Goal: Task Accomplishment & Management: Use online tool/utility

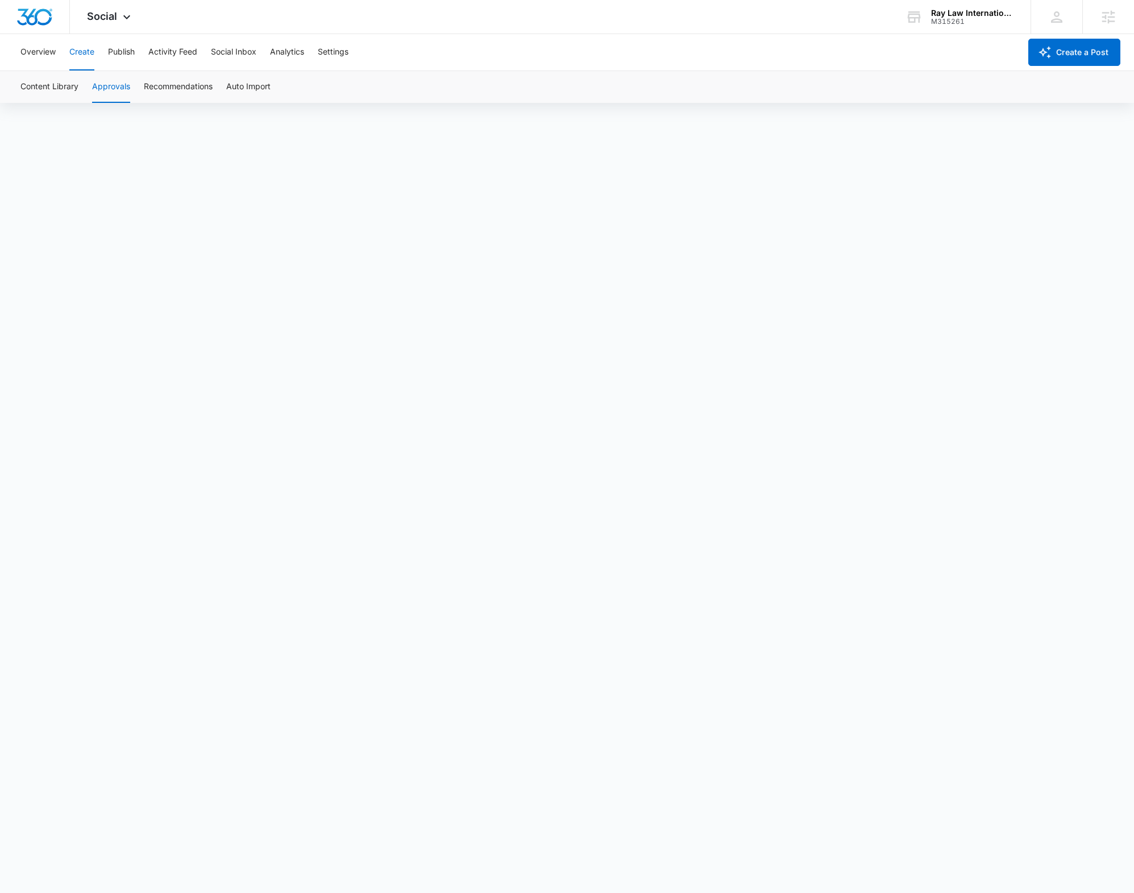
click at [72, 49] on button "Create" at bounding box center [81, 52] width 25 height 36
click at [101, 81] on button "Approvals" at bounding box center [111, 87] width 38 height 32
click at [94, 15] on span "Social" at bounding box center [102, 16] width 30 height 12
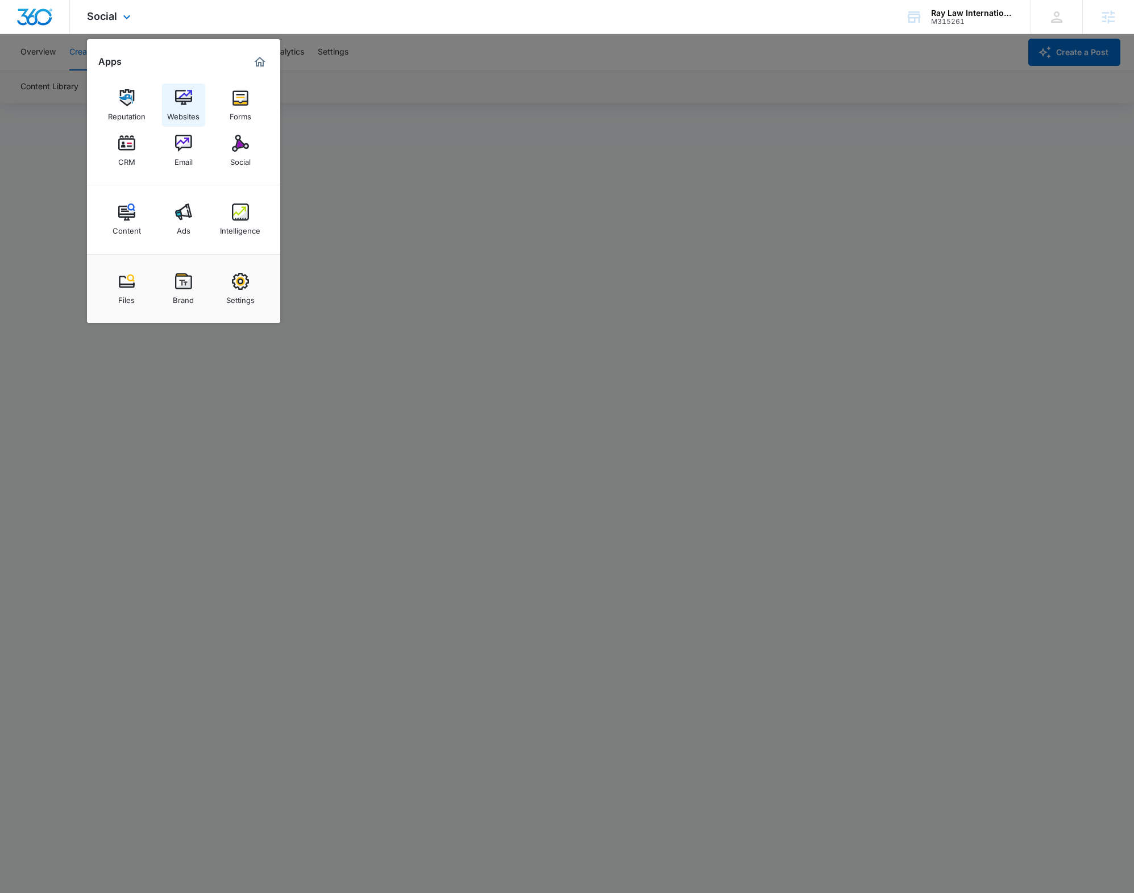
click at [180, 101] on img at bounding box center [183, 97] width 17 height 17
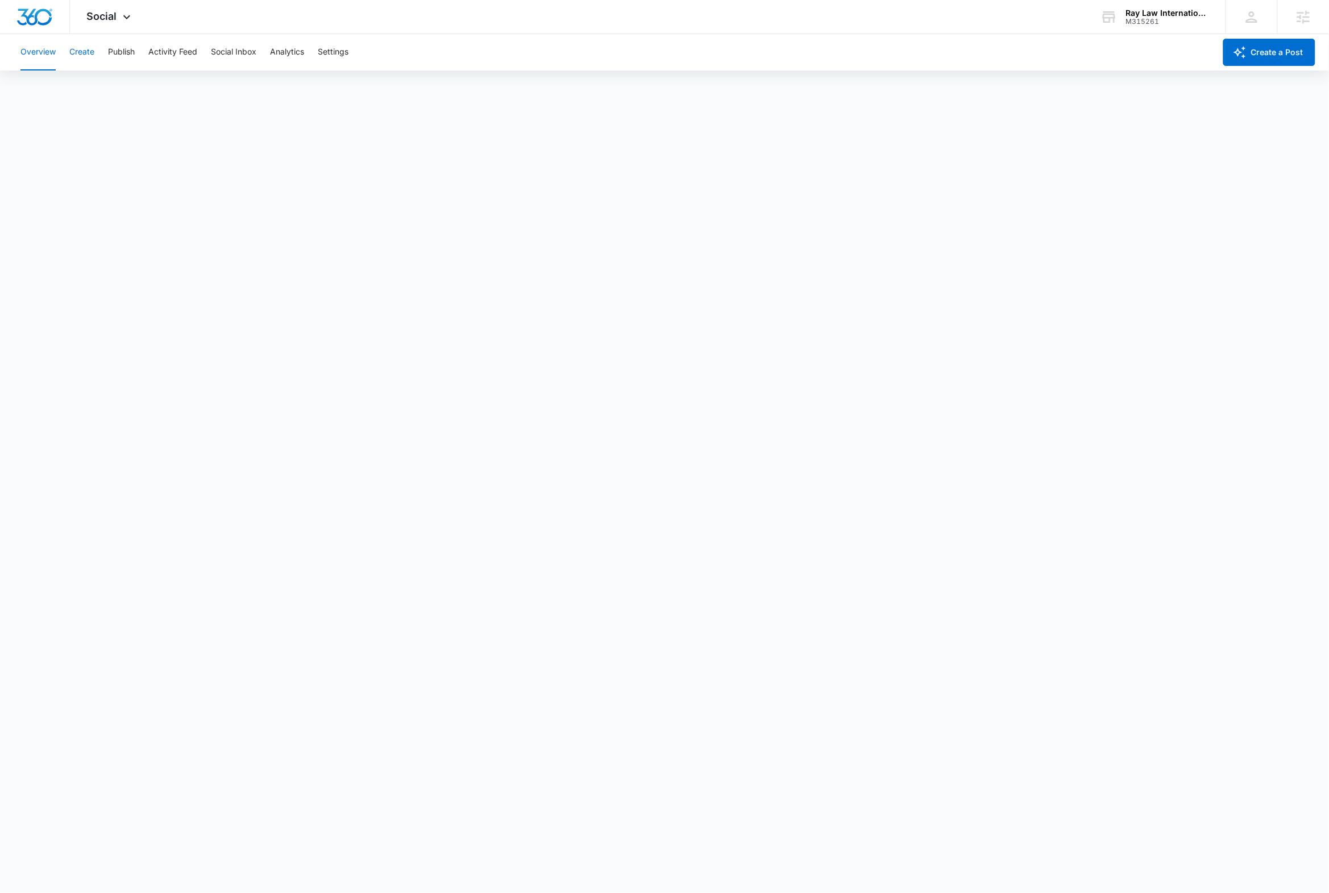
click at [94, 51] on button "Create" at bounding box center [81, 52] width 25 height 36
click at [111, 86] on button "Approvals" at bounding box center [111, 87] width 38 height 32
